Goal: Information Seeking & Learning: Learn about a topic

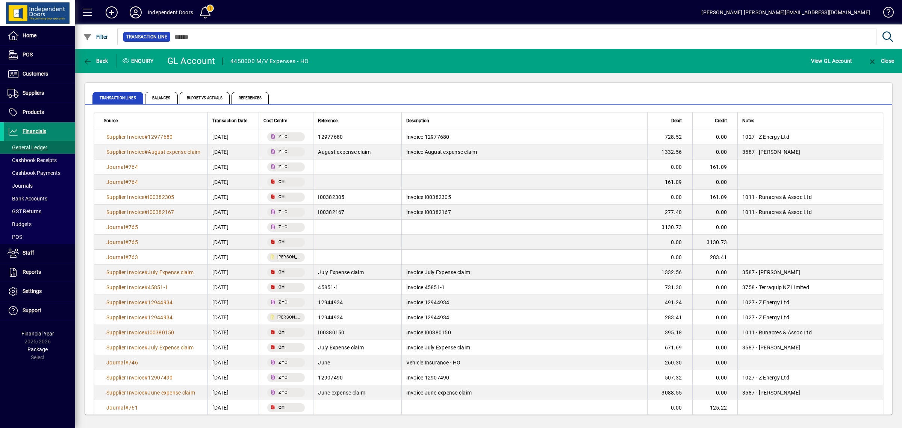
click at [32, 134] on span "Financials" at bounding box center [35, 131] width 24 height 6
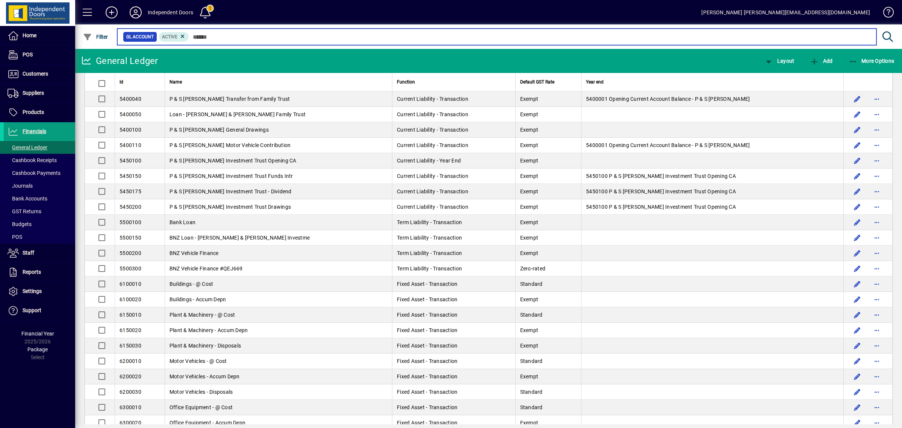
scroll to position [2348, 0]
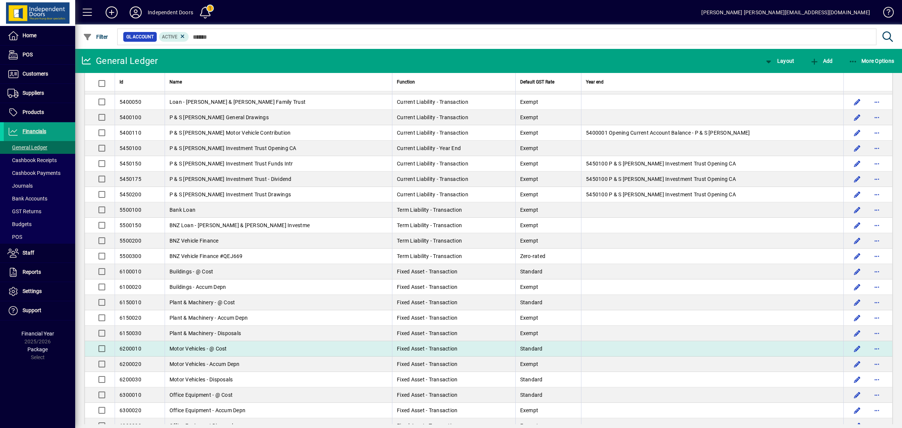
click at [191, 351] on span "Motor Vehicles - @ Cost" at bounding box center [197, 348] width 57 height 6
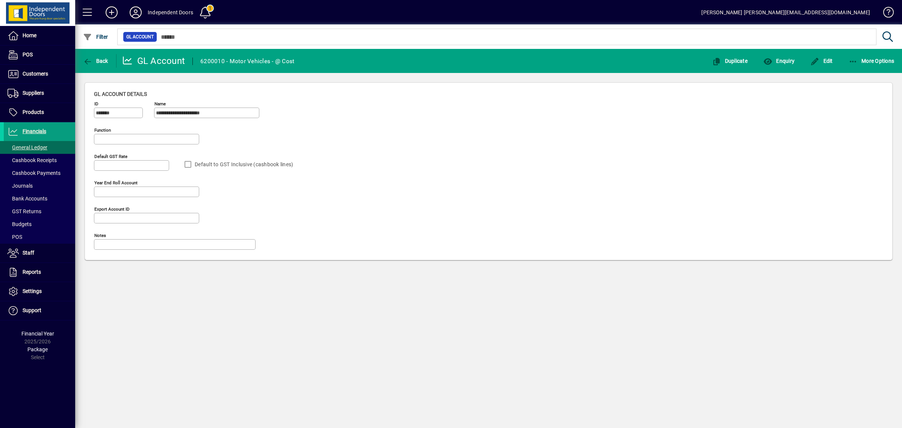
type input "**********"
click at [778, 59] on span "Enquiry" at bounding box center [778, 61] width 31 height 6
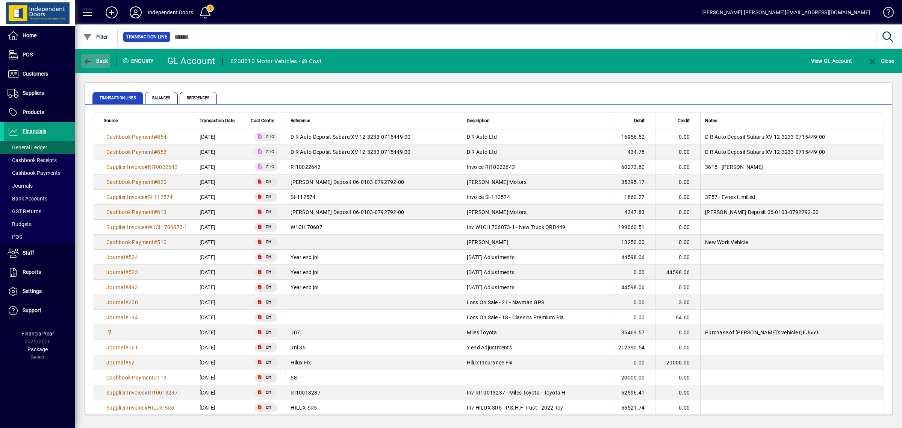
click at [93, 56] on span "button" at bounding box center [95, 61] width 29 height 18
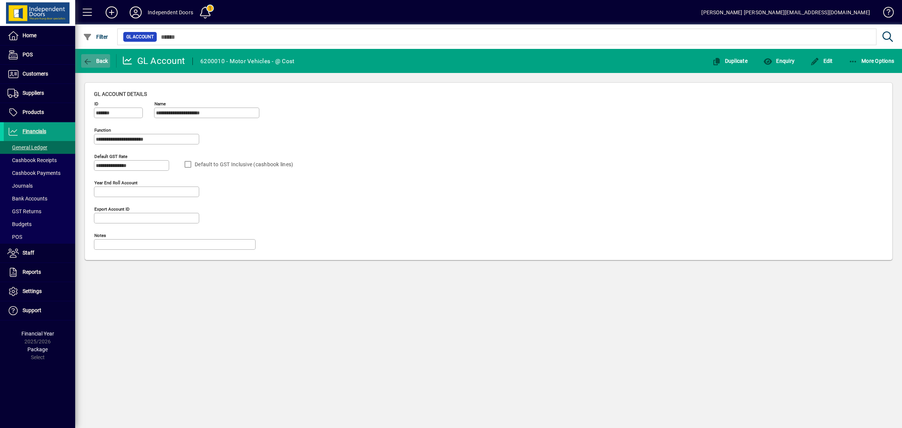
click at [98, 60] on span "Back" at bounding box center [95, 61] width 25 height 6
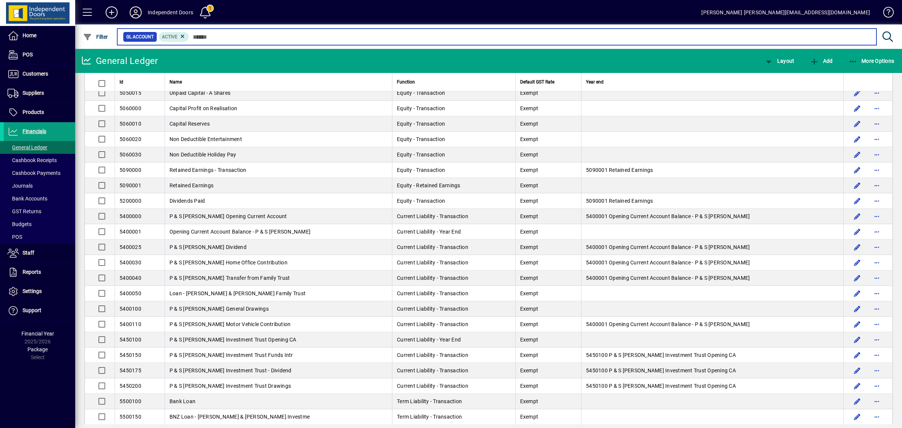
scroll to position [2301, 0]
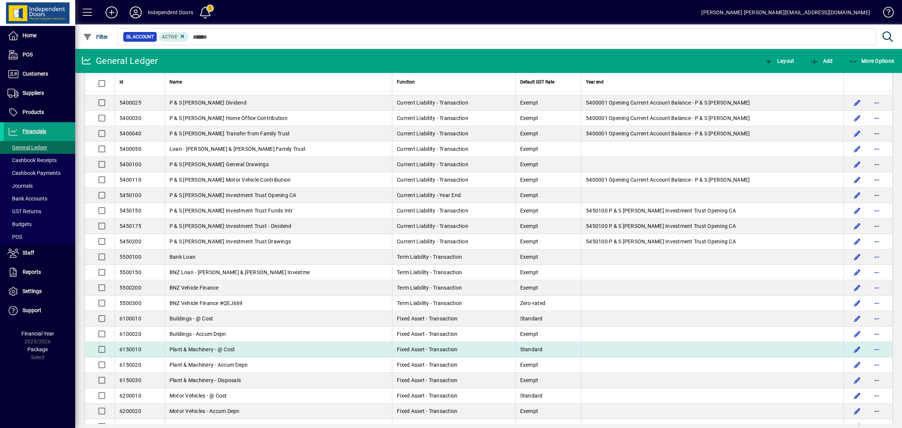
click at [208, 352] on span "Plant & Machinery - @ Cost" at bounding box center [202, 349] width 66 height 6
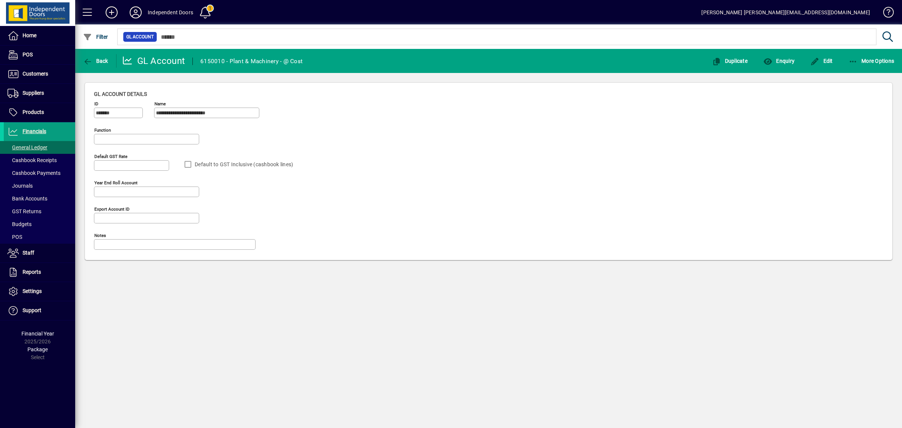
type input "**********"
click at [782, 54] on span "button" at bounding box center [778, 61] width 35 height 18
